Goal: Information Seeking & Learning: Find specific fact

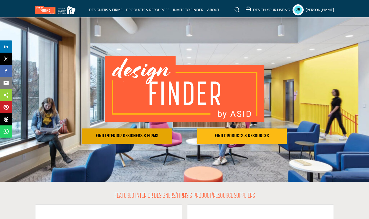
click at [144, 138] on h2 "FIND INTERIOR DESIGNERS & FIRMS" at bounding box center [127, 136] width 87 height 6
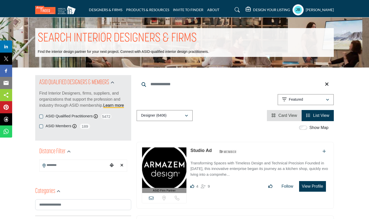
click at [166, 83] on input "Search Keyword" at bounding box center [234, 84] width 197 height 12
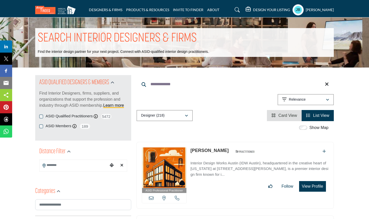
drag, startPoint x: 183, startPoint y: 85, endPoint x: 139, endPoint y: 84, distance: 44.0
click at [139, 84] on input "**********" at bounding box center [234, 84] width 197 height 12
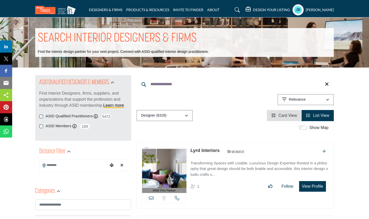
type input "**********"
click at [69, 167] on input "Search Location" at bounding box center [73, 165] width 68 height 10
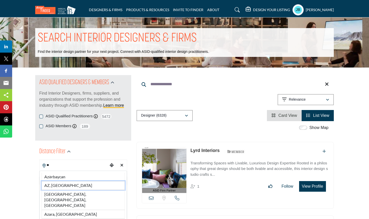
click at [71, 188] on li "AZ, [GEOGRAPHIC_DATA]" at bounding box center [82, 185] width 83 height 9
type input "*******"
type input "***"
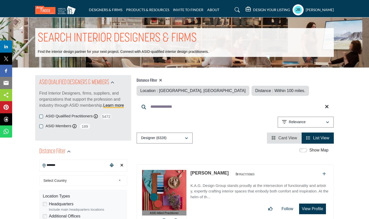
click at [50, 185] on div "Select Country" at bounding box center [83, 180] width 88 height 11
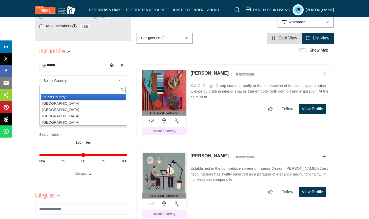
scroll to position [104, 0]
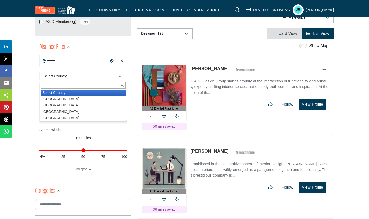
click at [64, 152] on div "Distance in miles N/A 25 50 75 100" at bounding box center [83, 153] width 88 height 20
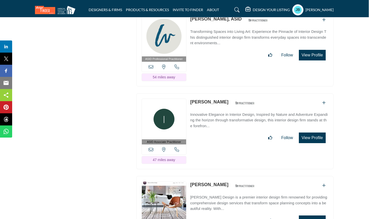
scroll to position [734, 0]
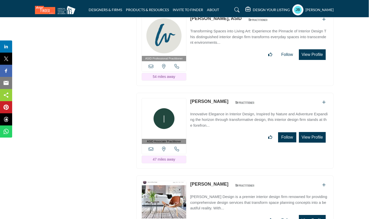
click at [280, 133] on button "Follow" at bounding box center [287, 137] width 18 height 10
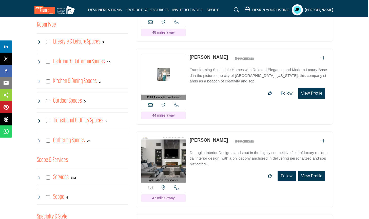
scroll to position [364, 1]
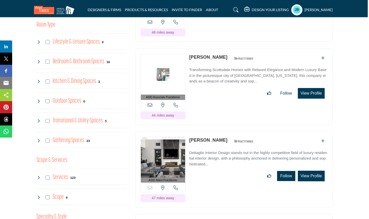
click at [286, 173] on button "Follow" at bounding box center [286, 176] width 18 height 10
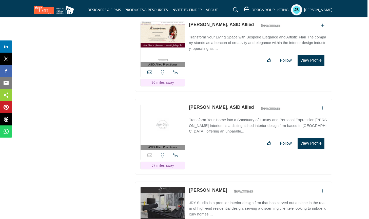
scroll to position [1325, 2]
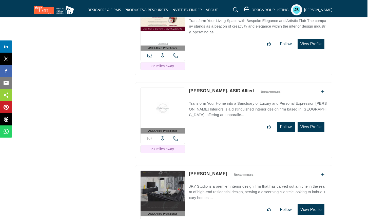
click at [287, 122] on button "Follow" at bounding box center [286, 127] width 18 height 10
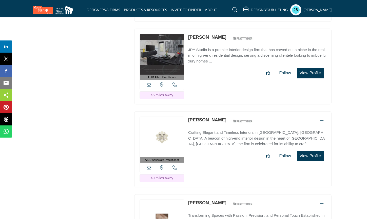
scroll to position [1469, 2]
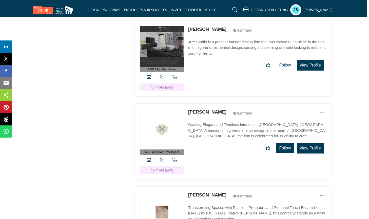
click at [280, 144] on button "Follow" at bounding box center [285, 148] width 18 height 10
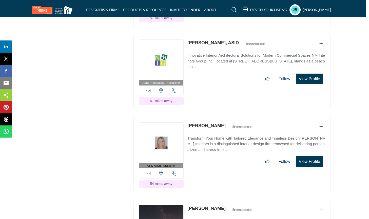
scroll to position [2371, 3]
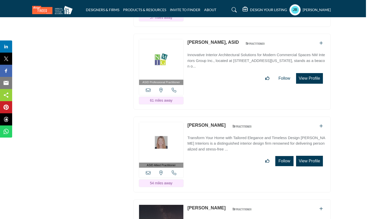
click at [284, 156] on button "Follow" at bounding box center [284, 161] width 18 height 10
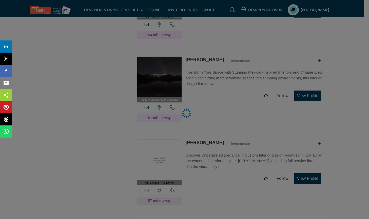
scroll to position [2521, 5]
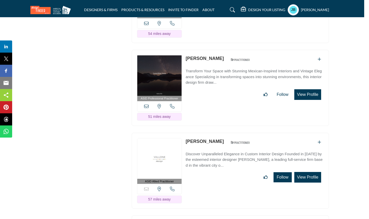
click at [278, 172] on button "Follow" at bounding box center [282, 177] width 18 height 10
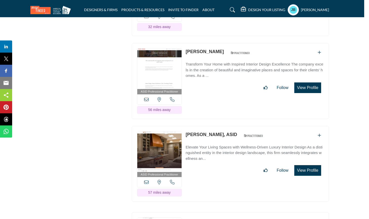
scroll to position [3454, 5]
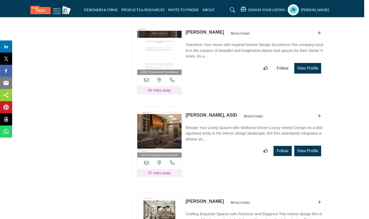
click at [281, 146] on button "Follow" at bounding box center [282, 151] width 18 height 10
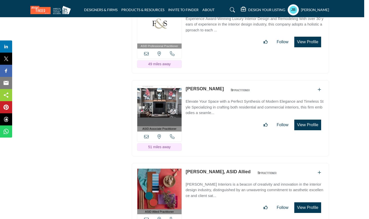
scroll to position [4882, 5]
click at [277, 120] on button "Follow" at bounding box center [282, 125] width 18 height 10
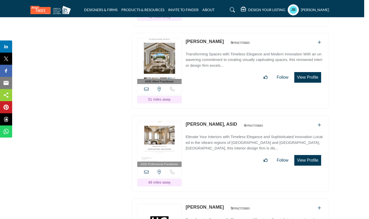
scroll to position [5681, 5]
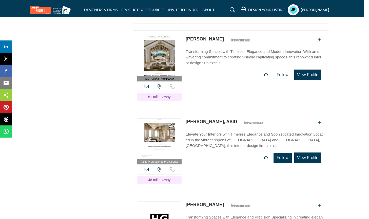
click at [279, 153] on button "Follow" at bounding box center [282, 158] width 18 height 10
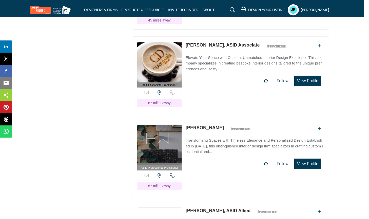
scroll to position [6015, 5]
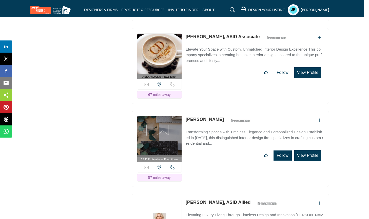
click at [278, 151] on button "Follow" at bounding box center [282, 156] width 18 height 10
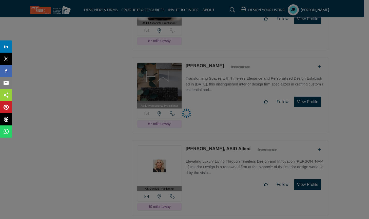
scroll to position [6075, 5]
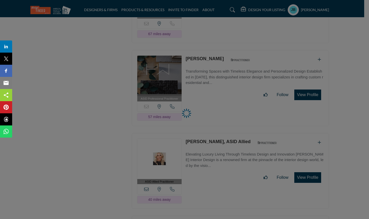
click at [281, 152] on div at bounding box center [184, 109] width 369 height 219
click at [282, 151] on div at bounding box center [184, 109] width 369 height 219
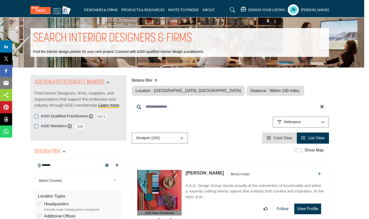
scroll to position [0, 5]
drag, startPoint x: 170, startPoint y: 107, endPoint x: 127, endPoint y: 107, distance: 43.0
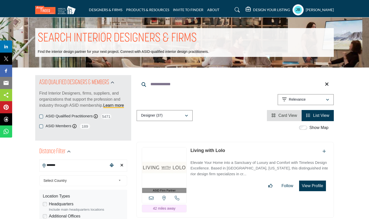
scroll to position [11, 0]
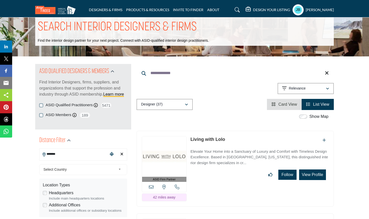
click at [285, 170] on button "Follow" at bounding box center [287, 175] width 18 height 10
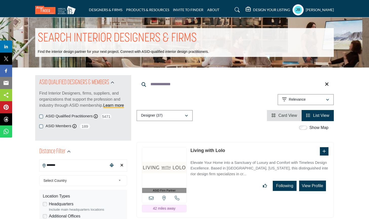
scroll to position [0, 0]
drag, startPoint x: 178, startPoint y: 85, endPoint x: 122, endPoint y: 83, distance: 55.7
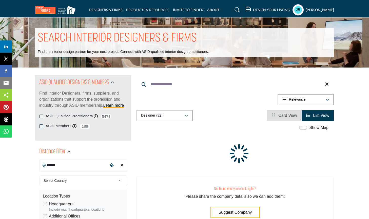
type input "**********"
